Goal: Task Accomplishment & Management: Complete application form

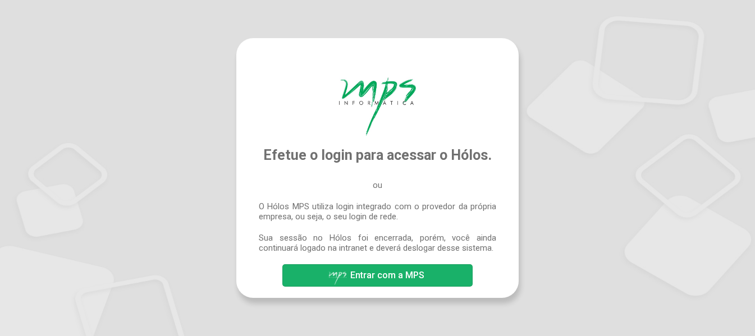
drag, startPoint x: 380, startPoint y: 280, endPoint x: 388, endPoint y: 280, distance: 8.4
click at [385, 280] on span "Entrar com a MPS" at bounding box center [387, 275] width 74 height 11
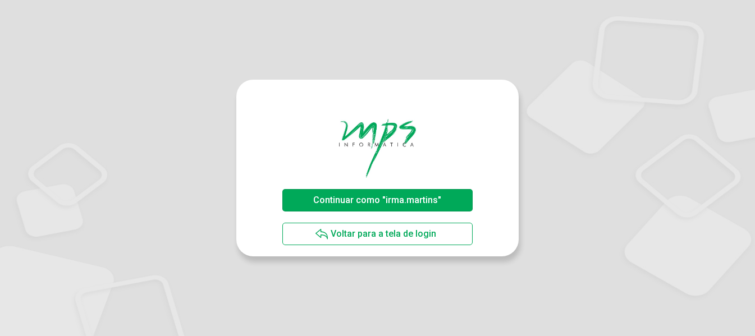
click at [418, 206] on span "Continuar como "irma.martins"" at bounding box center [377, 200] width 134 height 20
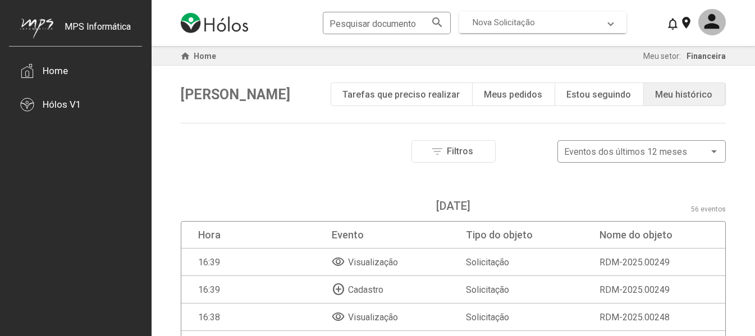
click at [615, 21] on mat-expansion-panel-header "Nova Solicitação" at bounding box center [542, 22] width 167 height 21
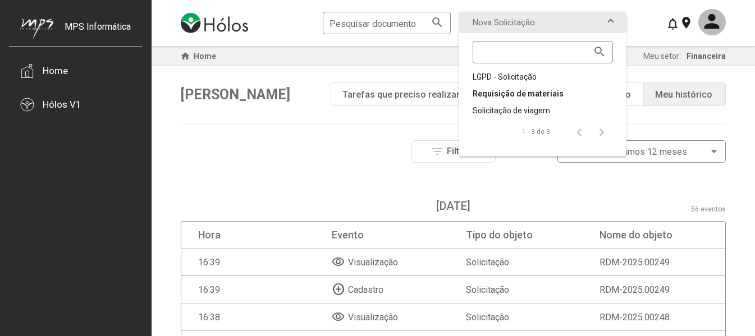
click at [551, 94] on div "Requisição de materiais" at bounding box center [543, 93] width 140 height 11
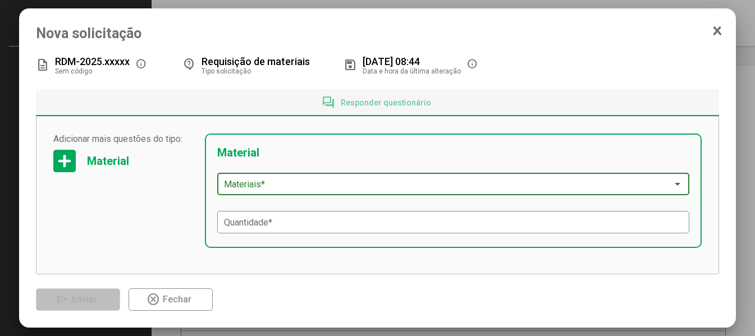
click at [675, 184] on div at bounding box center [678, 184] width 6 height 3
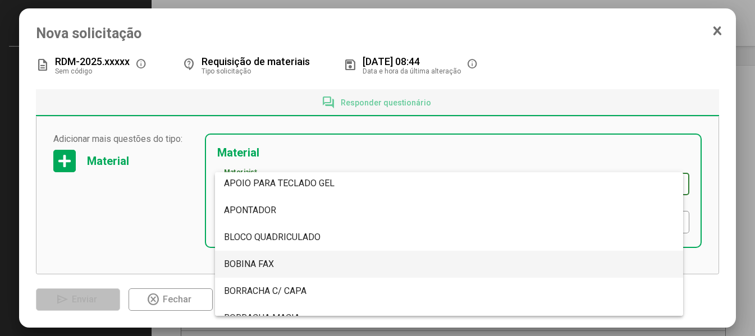
scroll to position [112, 0]
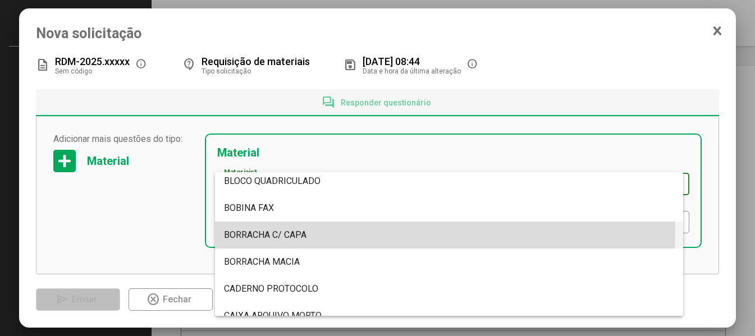
click at [291, 232] on span "BORRACHA C/ CAPA" at bounding box center [265, 235] width 83 height 11
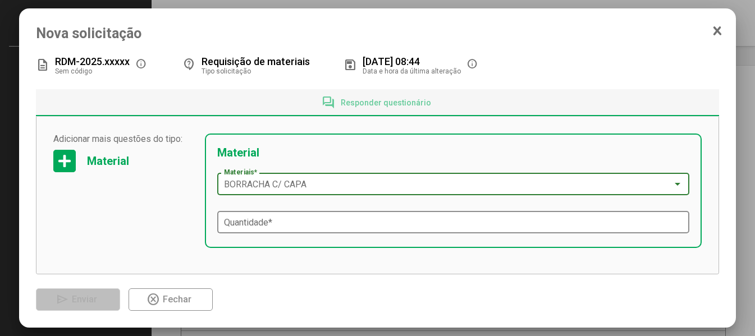
click at [244, 221] on input "Quantidade *" at bounding box center [453, 223] width 459 height 10
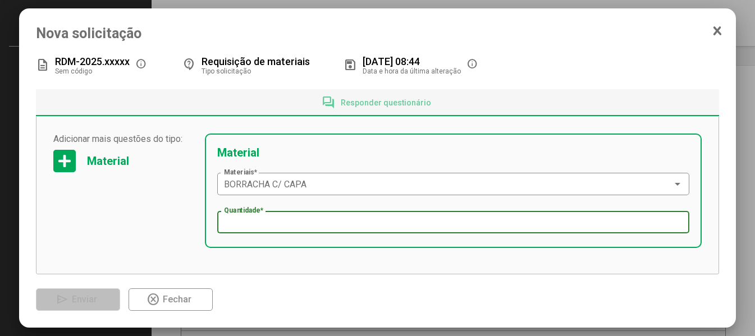
type input "*"
click at [327, 279] on div "description RDM-2025.xxxxx Sem código info contact_support Requisição de materi…" at bounding box center [378, 182] width 684 height 258
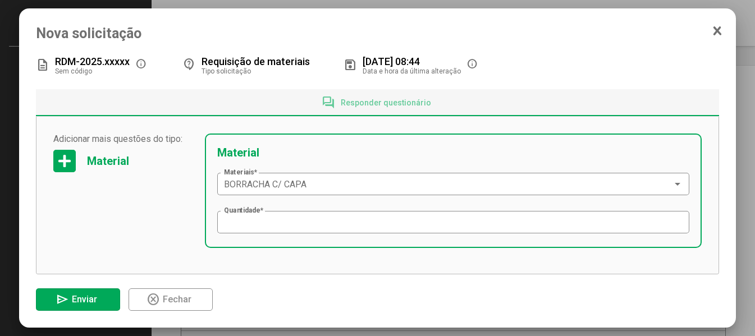
scroll to position [6, 0]
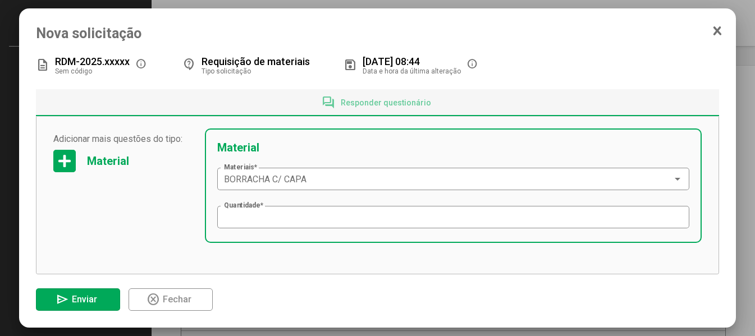
click at [710, 269] on div "Adicionar mais questões do tipo: Material Material BORRACHA C/ CAPA Materiais *…" at bounding box center [378, 196] width 684 height 158
click at [65, 164] on div at bounding box center [64, 161] width 22 height 22
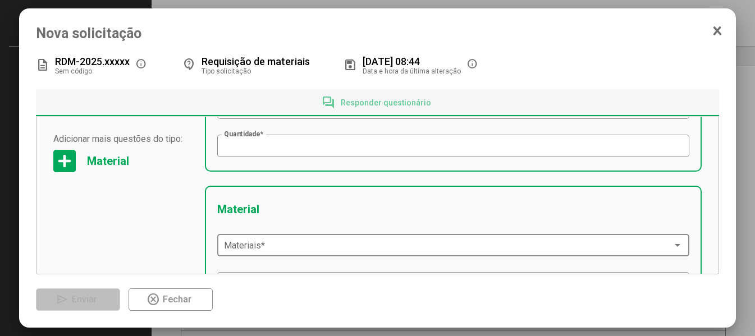
scroll to position [118, 0]
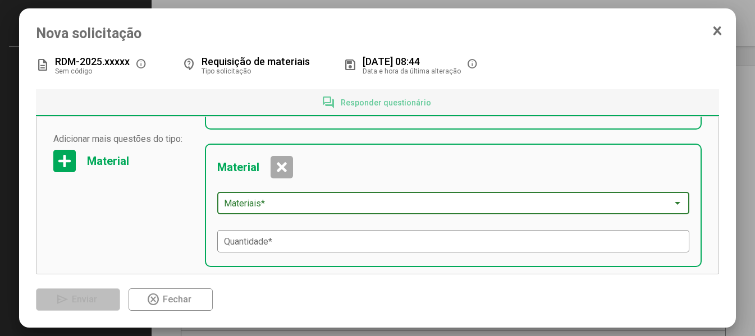
click at [673, 200] on div at bounding box center [678, 203] width 10 height 9
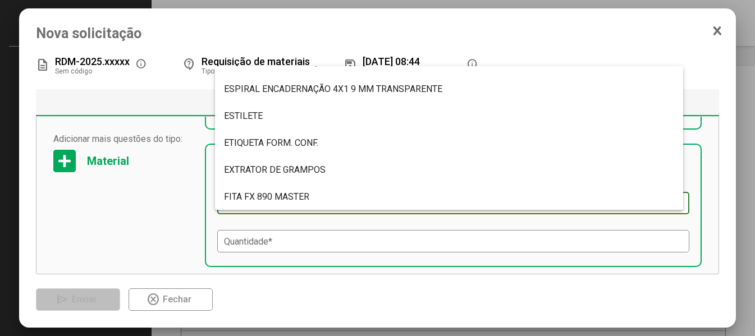
scroll to position [2751, 0]
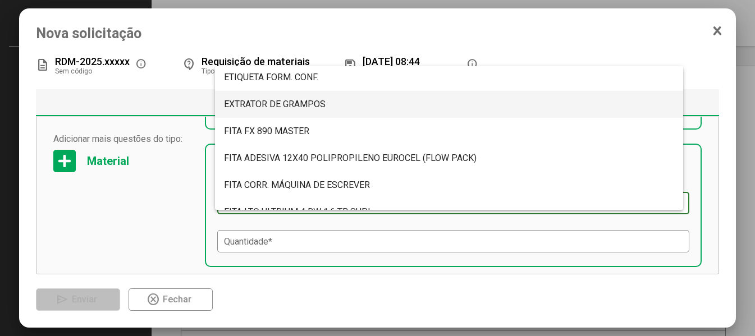
click at [282, 103] on span "EXTRATOR DE GRAMPOS" at bounding box center [275, 104] width 102 height 11
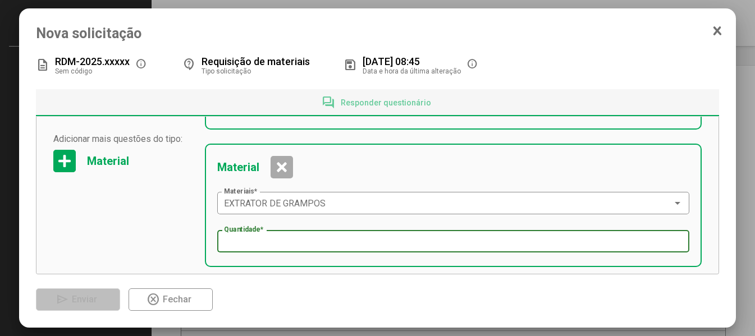
click at [246, 243] on input "Quantidade *" at bounding box center [453, 242] width 459 height 10
type input "*"
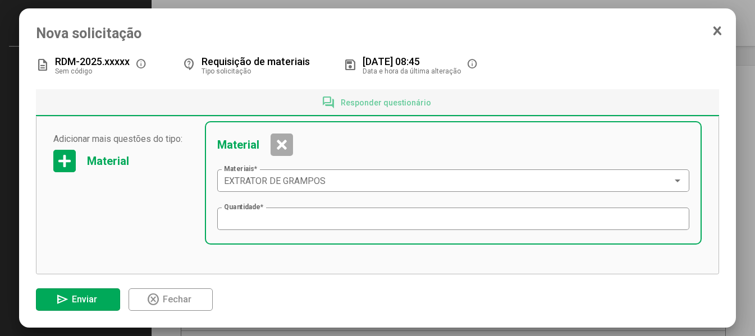
scroll to position [144, 0]
click at [58, 159] on div at bounding box center [64, 161] width 22 height 22
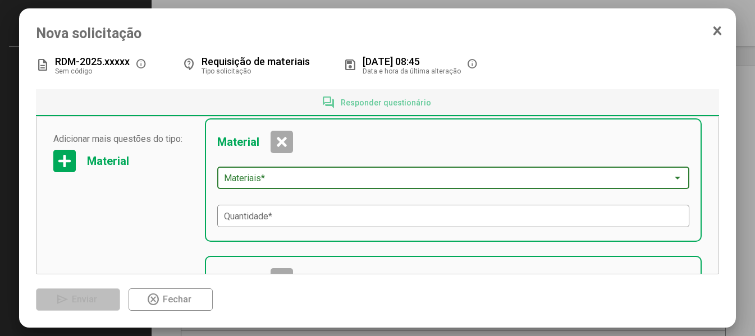
click at [291, 179] on span at bounding box center [448, 178] width 449 height 10
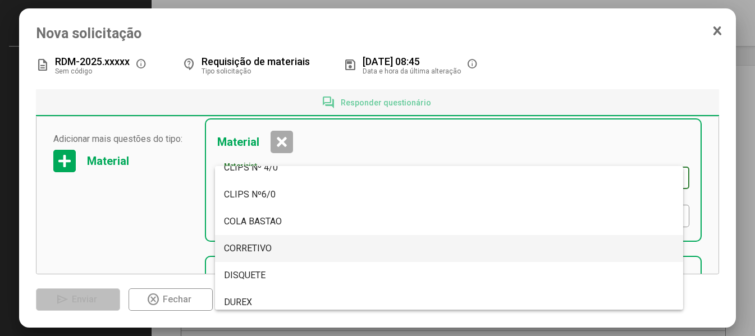
scroll to position [1740, 0]
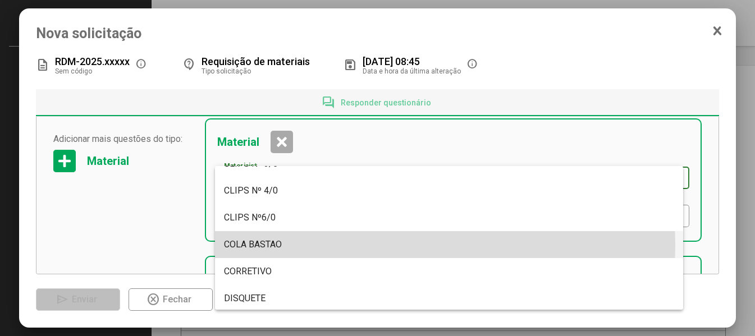
click at [250, 245] on span "COLA BASTAO" at bounding box center [253, 244] width 58 height 11
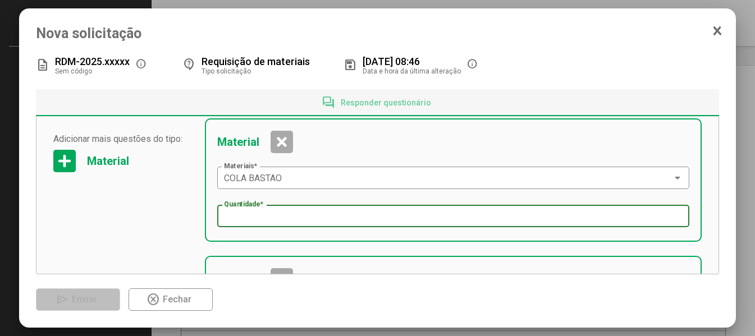
click at [246, 216] on input "Quantidade *" at bounding box center [453, 217] width 459 height 10
type input "*"
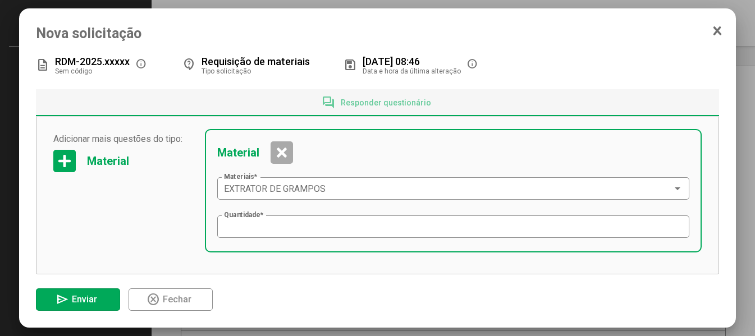
scroll to position [281, 0]
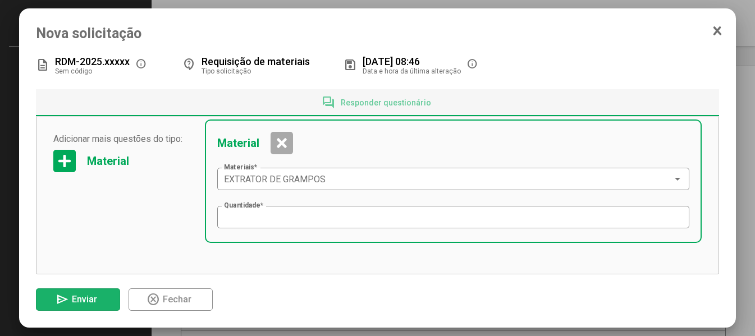
click at [83, 305] on span "send Enviar" at bounding box center [78, 300] width 44 height 20
